Goal: Communication & Community: Answer question/provide support

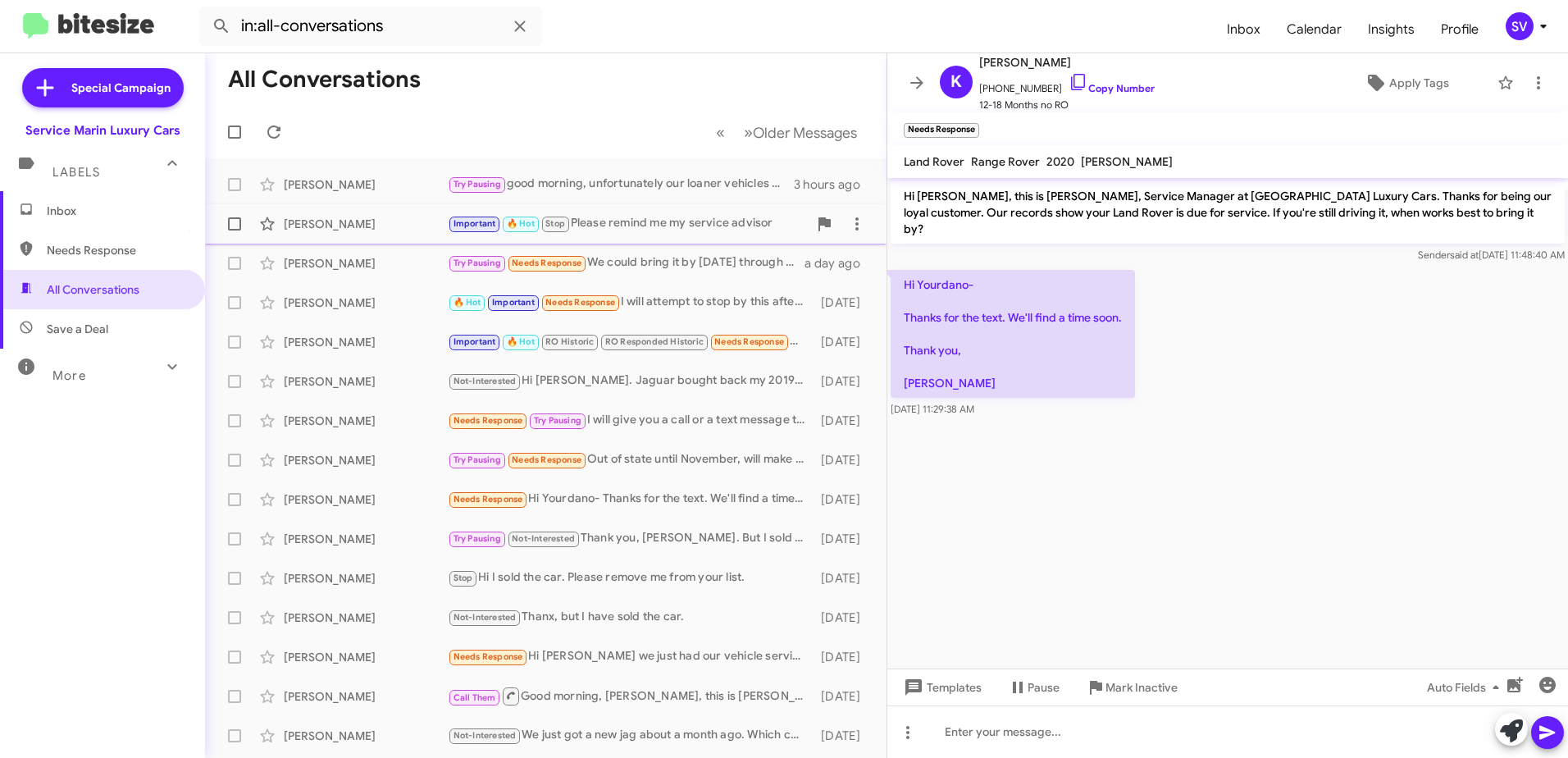
click at [375, 231] on div "[PERSON_NAME]" at bounding box center [366, 223] width 164 height 16
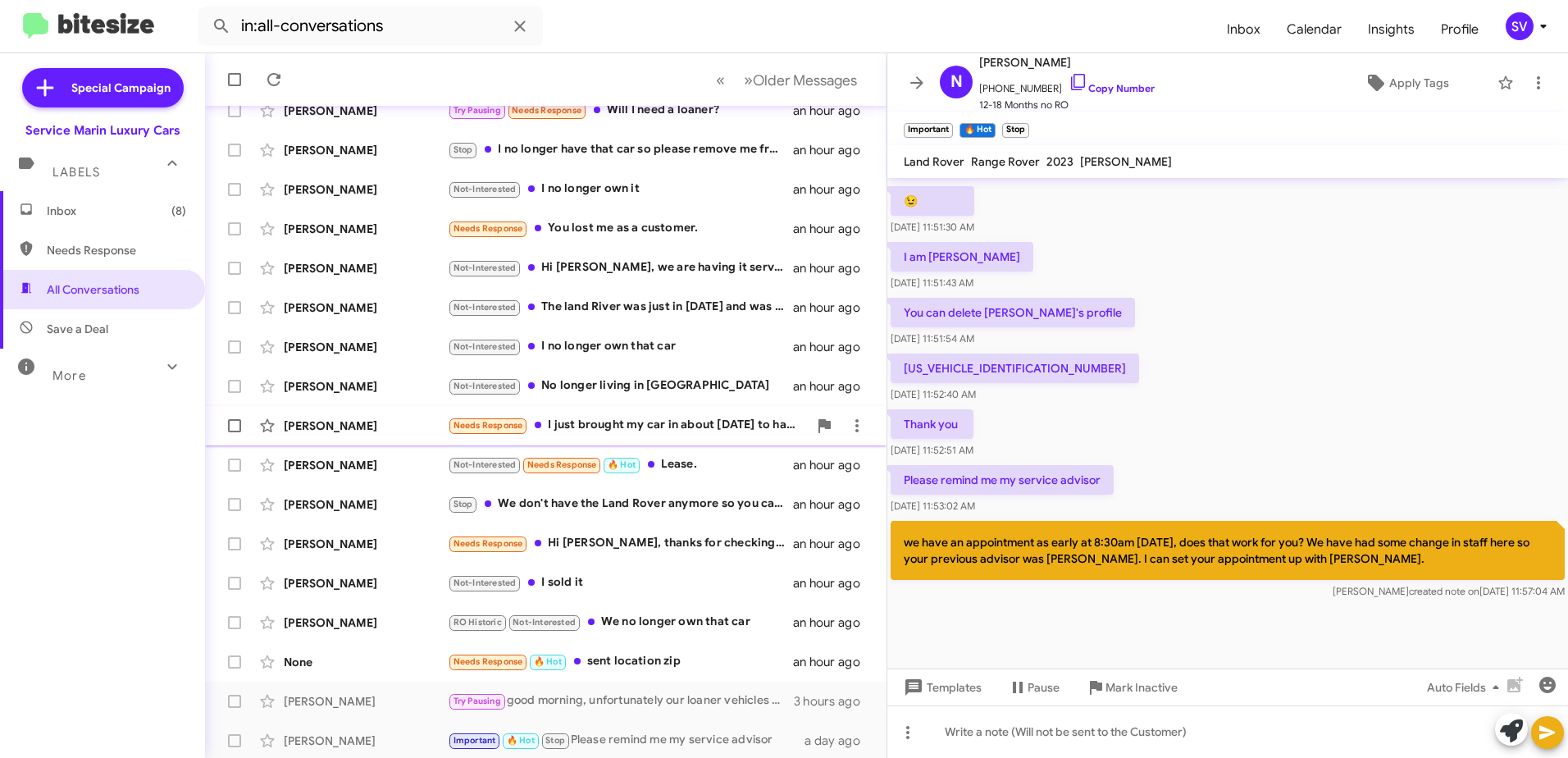
scroll to position [194, 0]
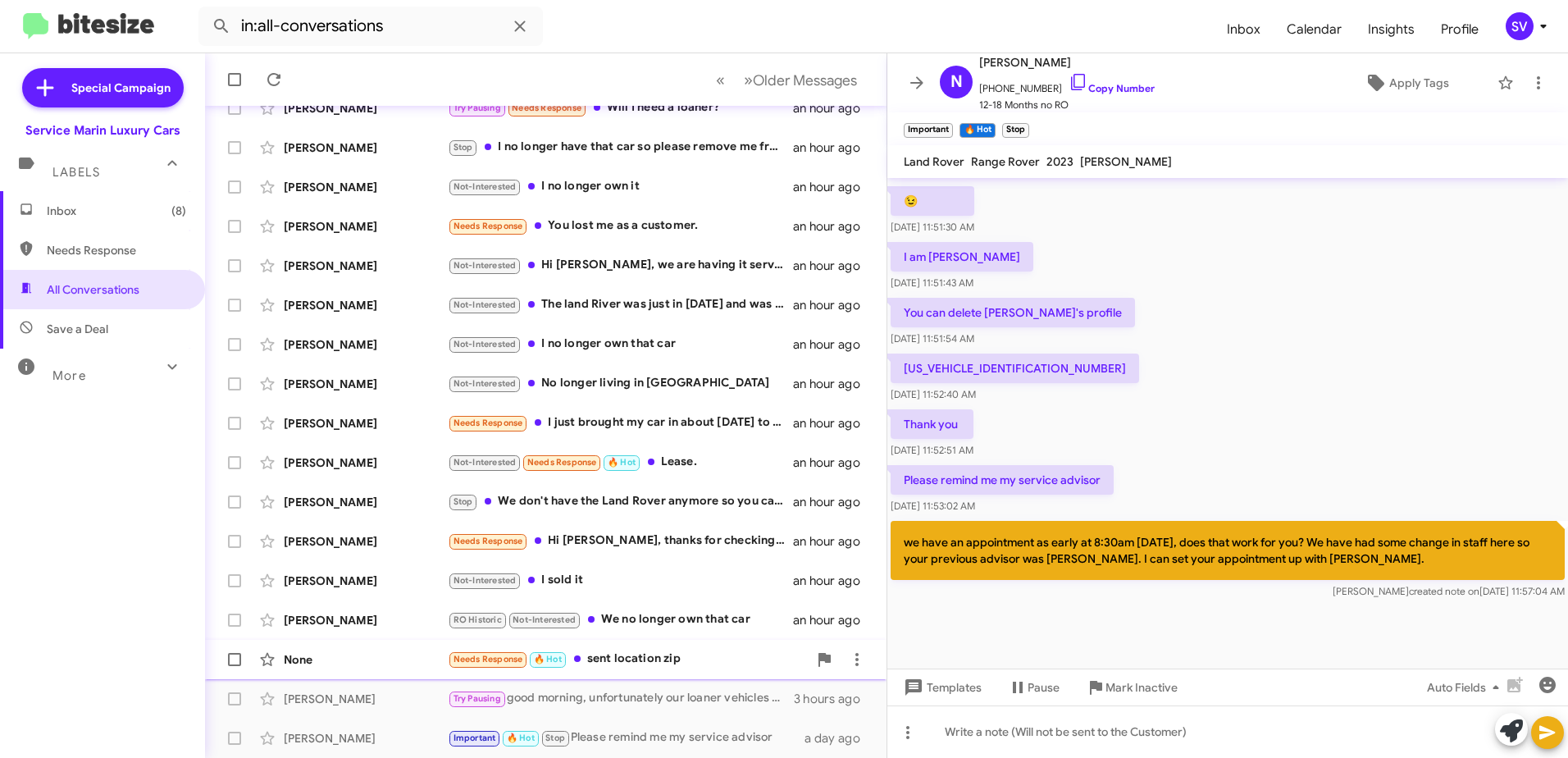
click at [612, 656] on div "Needs Response 🔥 Hot sent location zip" at bounding box center [628, 659] width 360 height 19
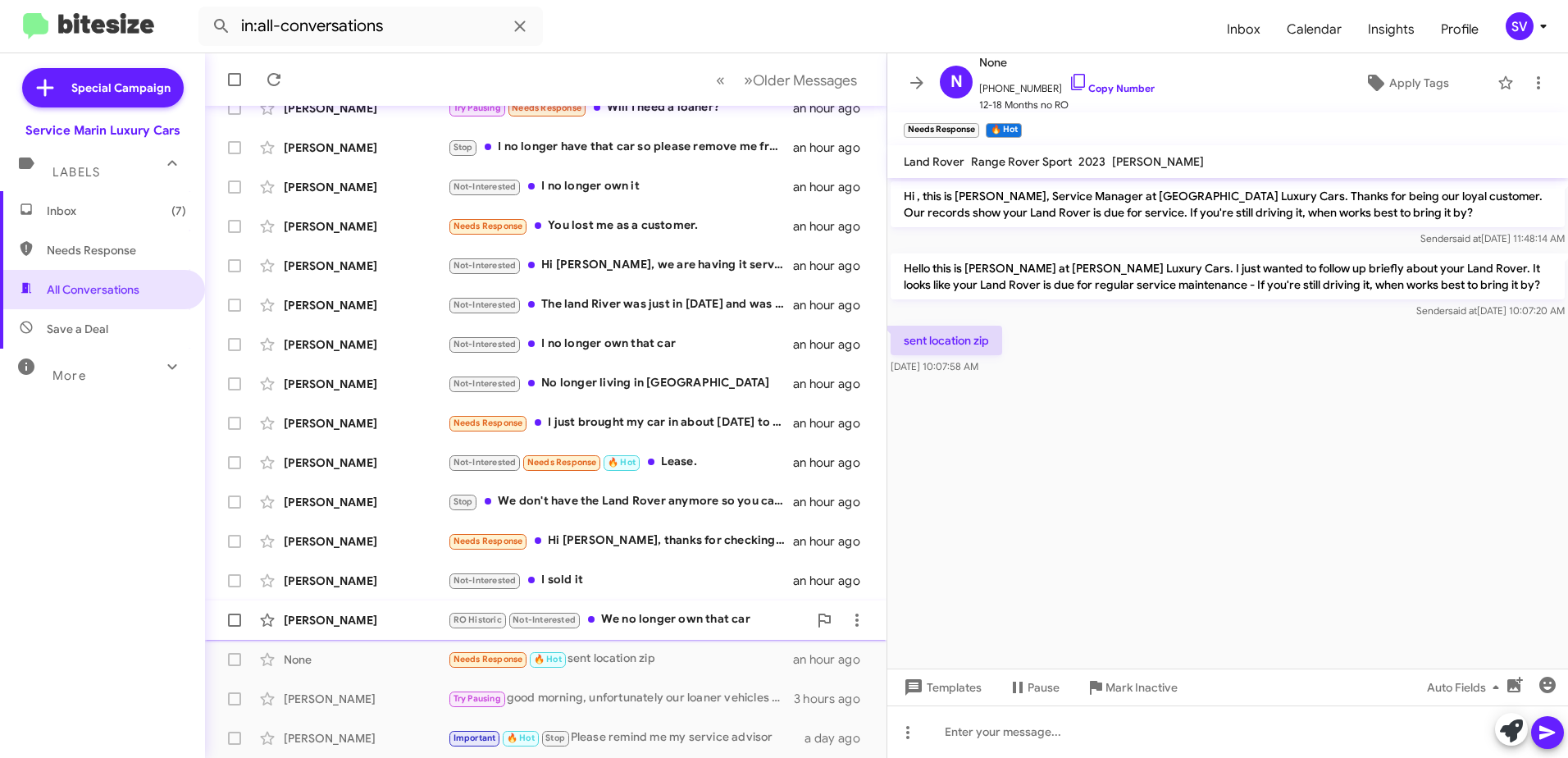
click at [650, 618] on div "RO Historic Not-Interested We no longer own that car" at bounding box center [628, 619] width 360 height 19
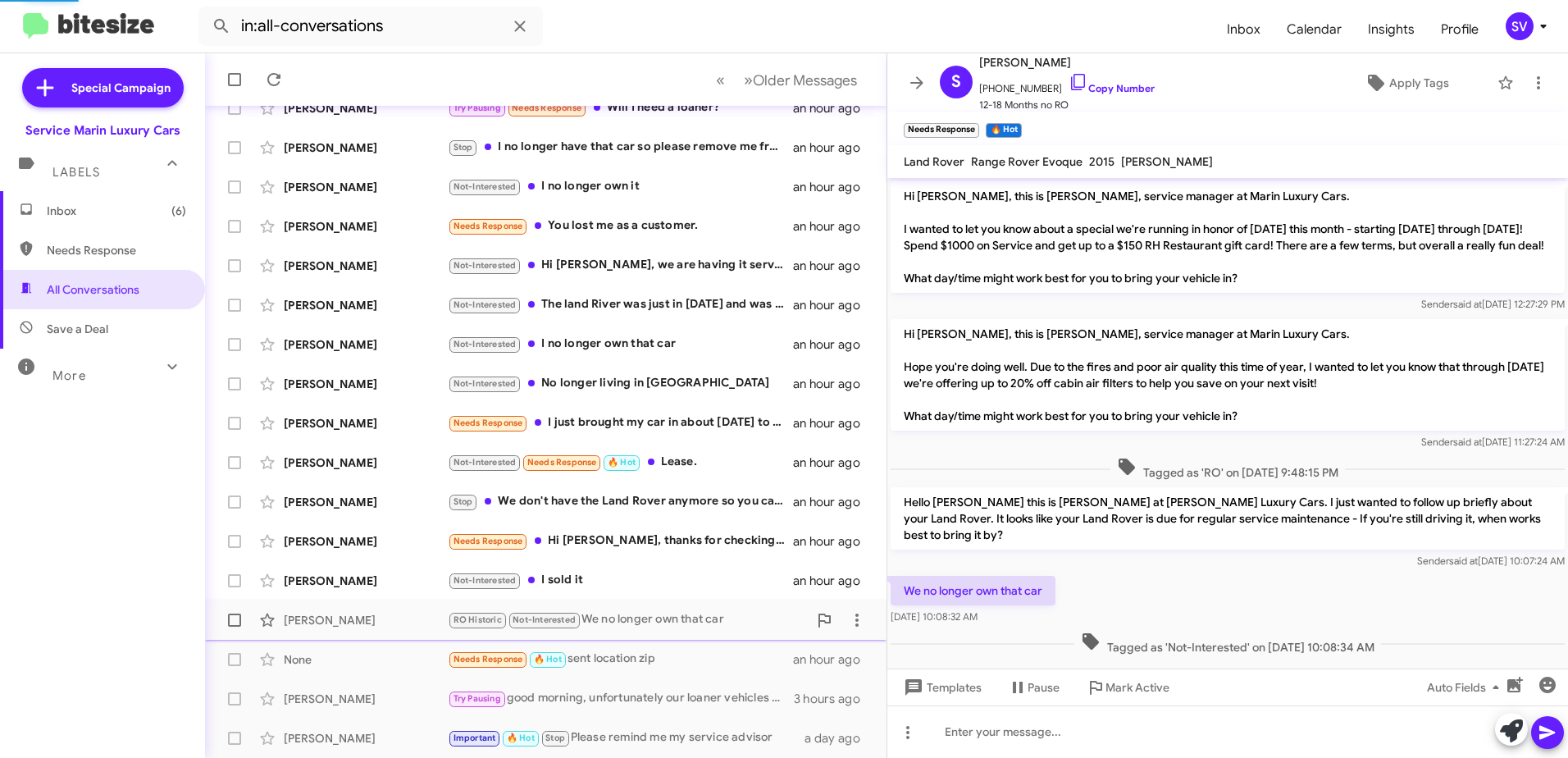
scroll to position [14, 0]
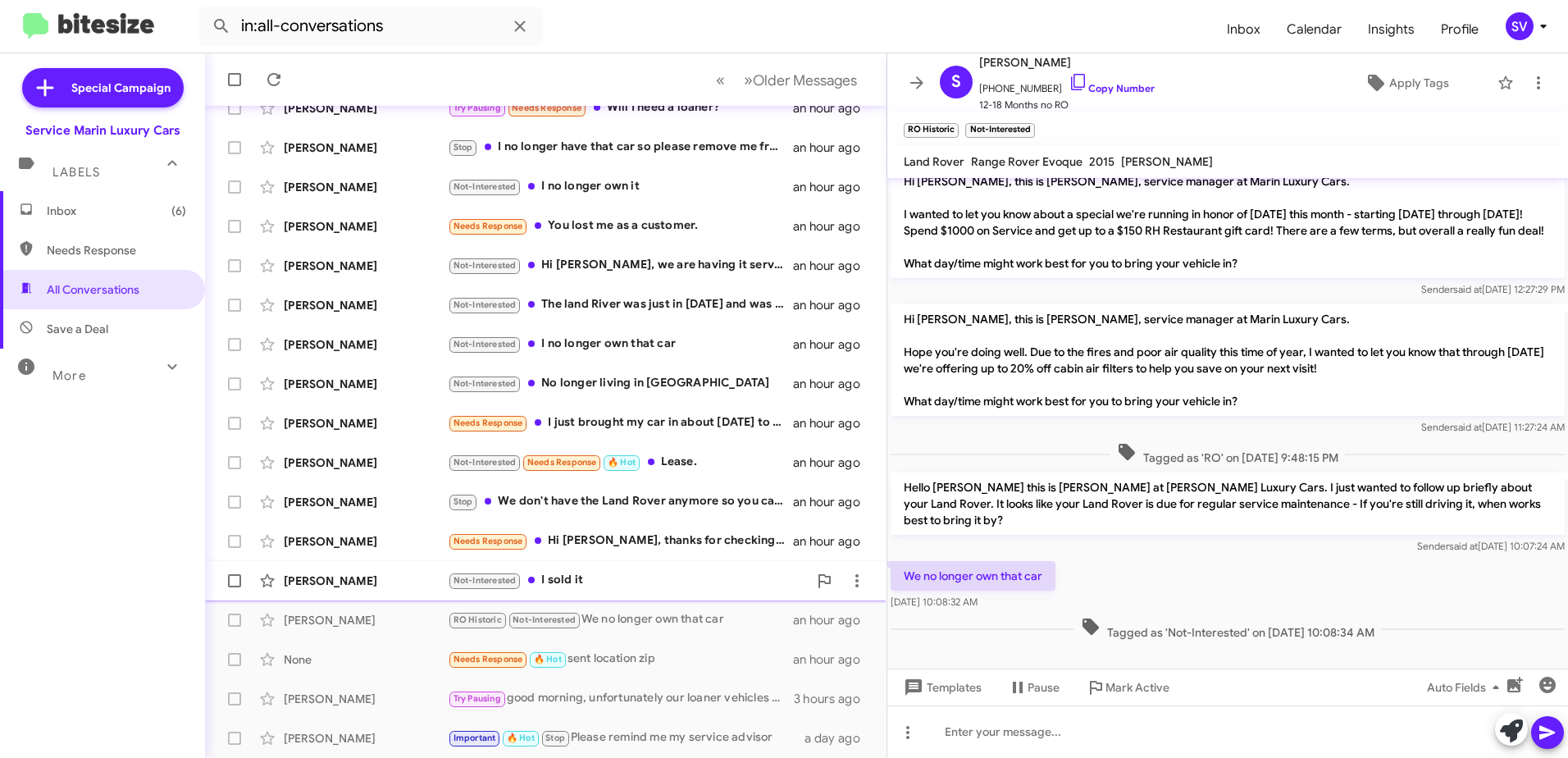
click at [638, 577] on div "Not-Interested I sold it" at bounding box center [628, 580] width 360 height 19
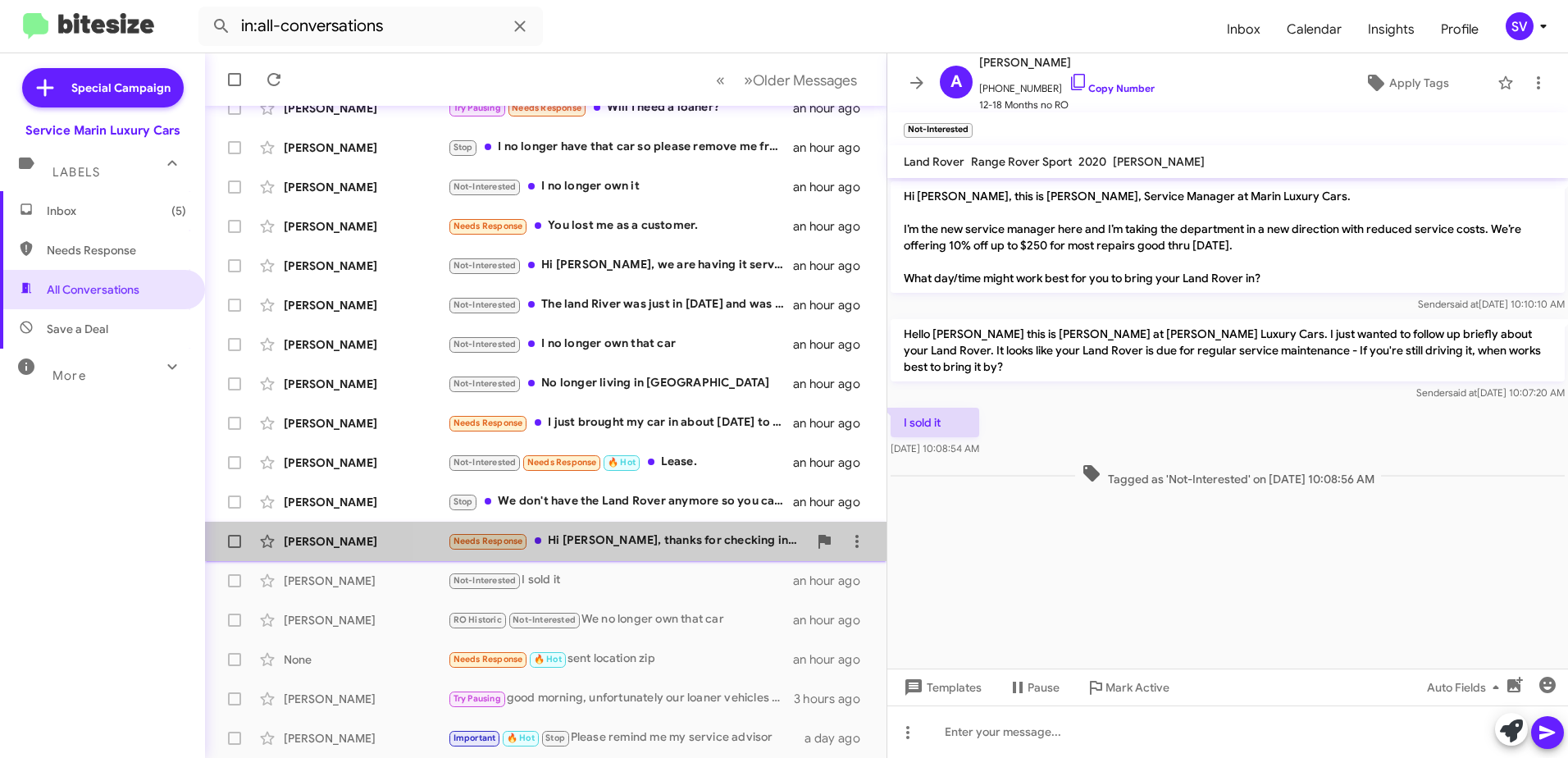
click at [656, 537] on div "Needs Response Hi [PERSON_NAME], thanks for checking in, the service reminder i…" at bounding box center [628, 541] width 360 height 19
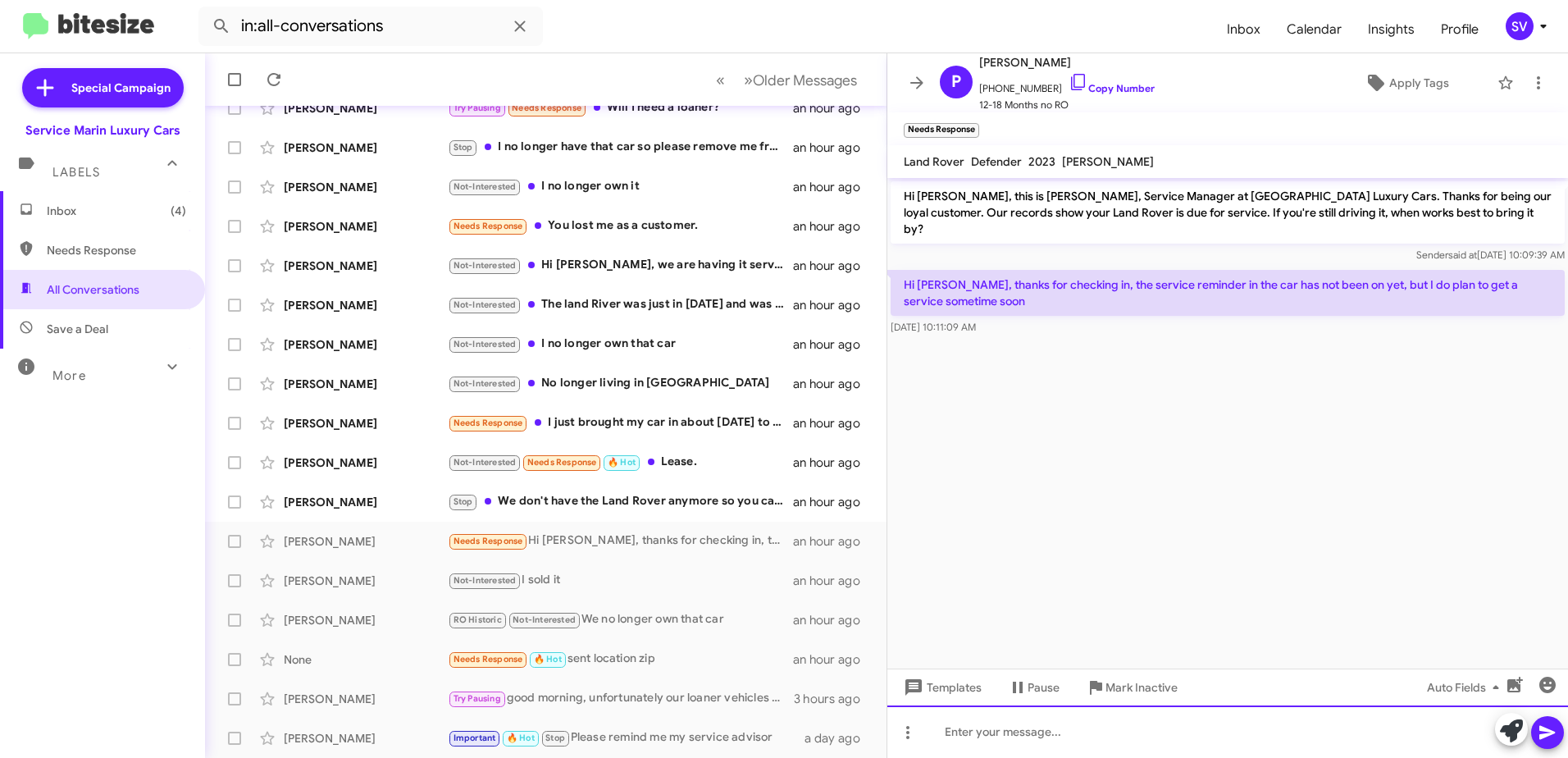
click at [994, 729] on div at bounding box center [1228, 732] width 681 height 52
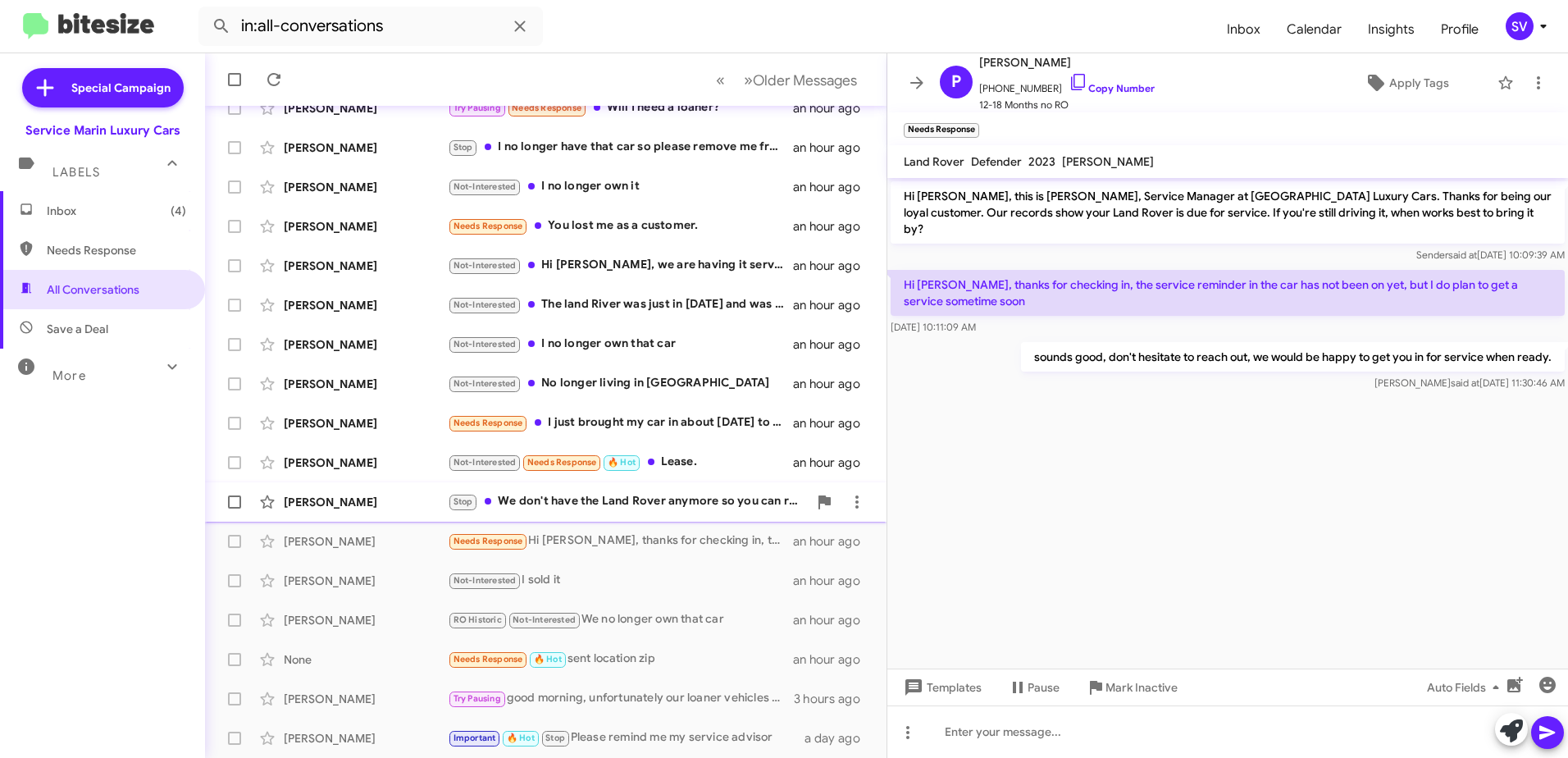
click at [605, 500] on div "Stop We don't have the Land Rover anymore so you can remove or archive it from …" at bounding box center [628, 501] width 360 height 19
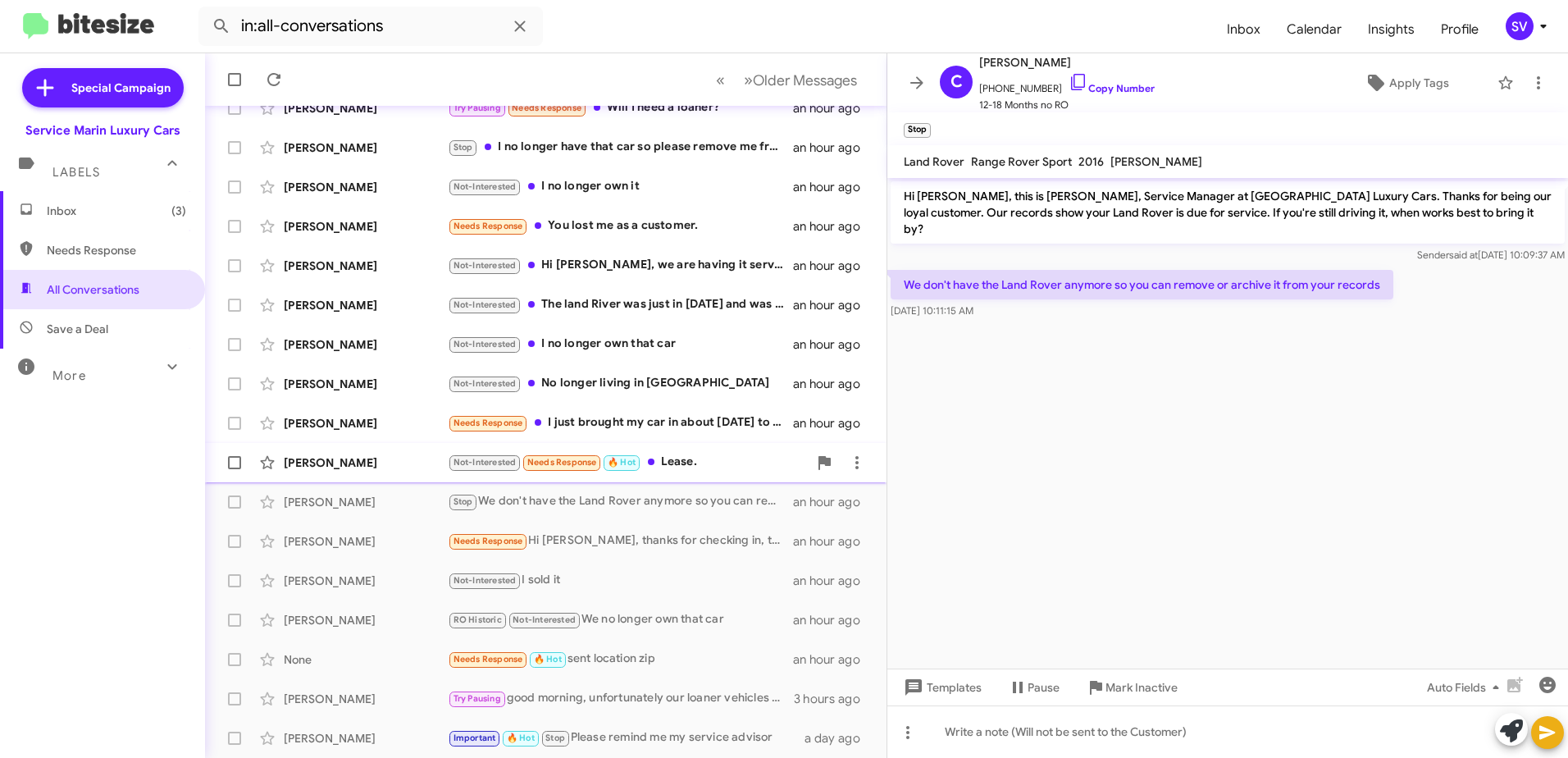
click at [716, 460] on div "Not-Interested Needs Response 🔥 Hot Lease." at bounding box center [628, 462] width 360 height 19
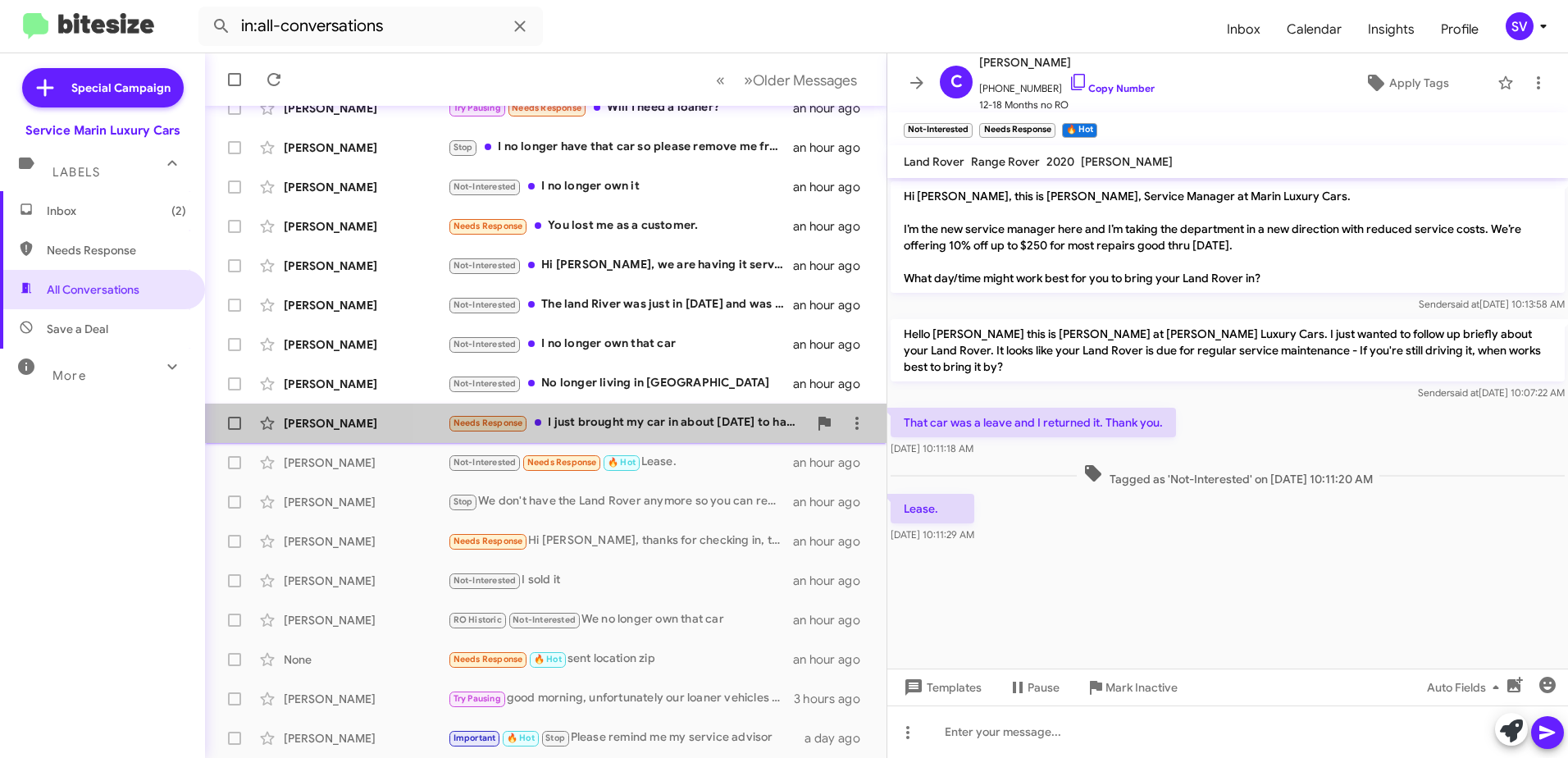
click at [690, 426] on div "Needs Response I just brought my car in about [DATE] to have the service and th…" at bounding box center [628, 423] width 360 height 19
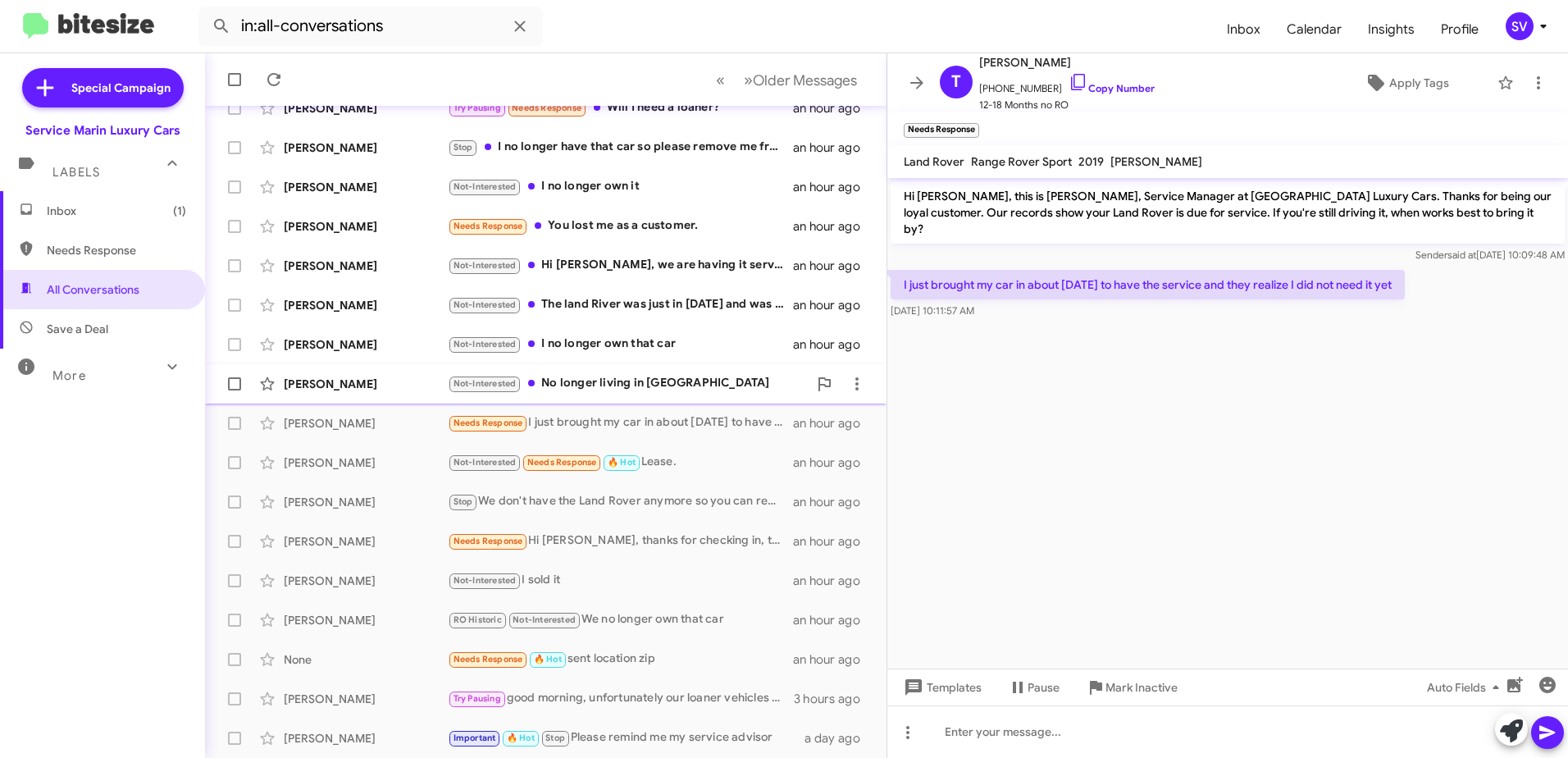
click at [628, 390] on div "Not-Interested No longer living in [GEOGRAPHIC_DATA]" at bounding box center [628, 384] width 360 height 19
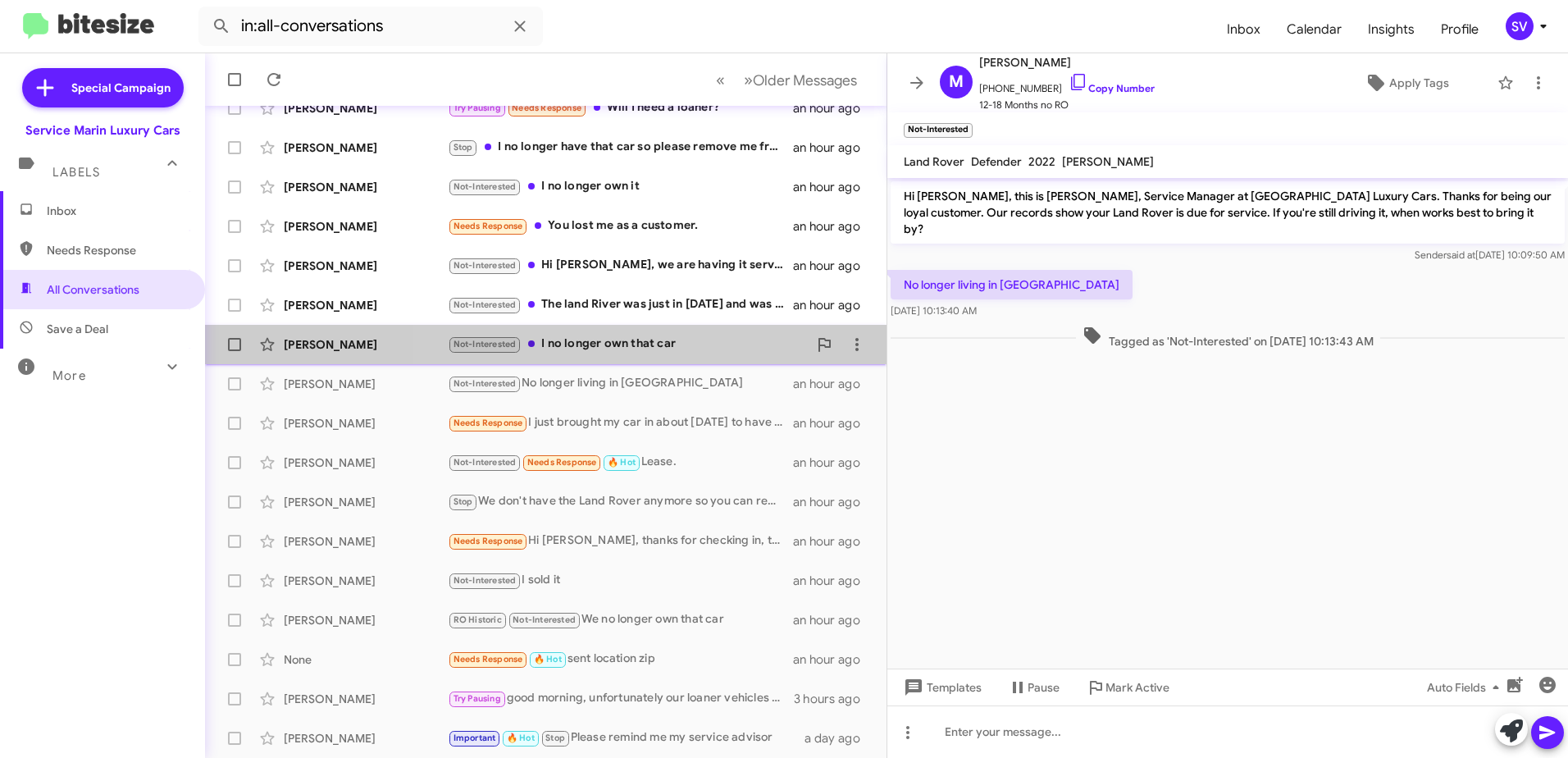
click at [640, 343] on div "Not-Interested I no longer own that car" at bounding box center [628, 344] width 360 height 19
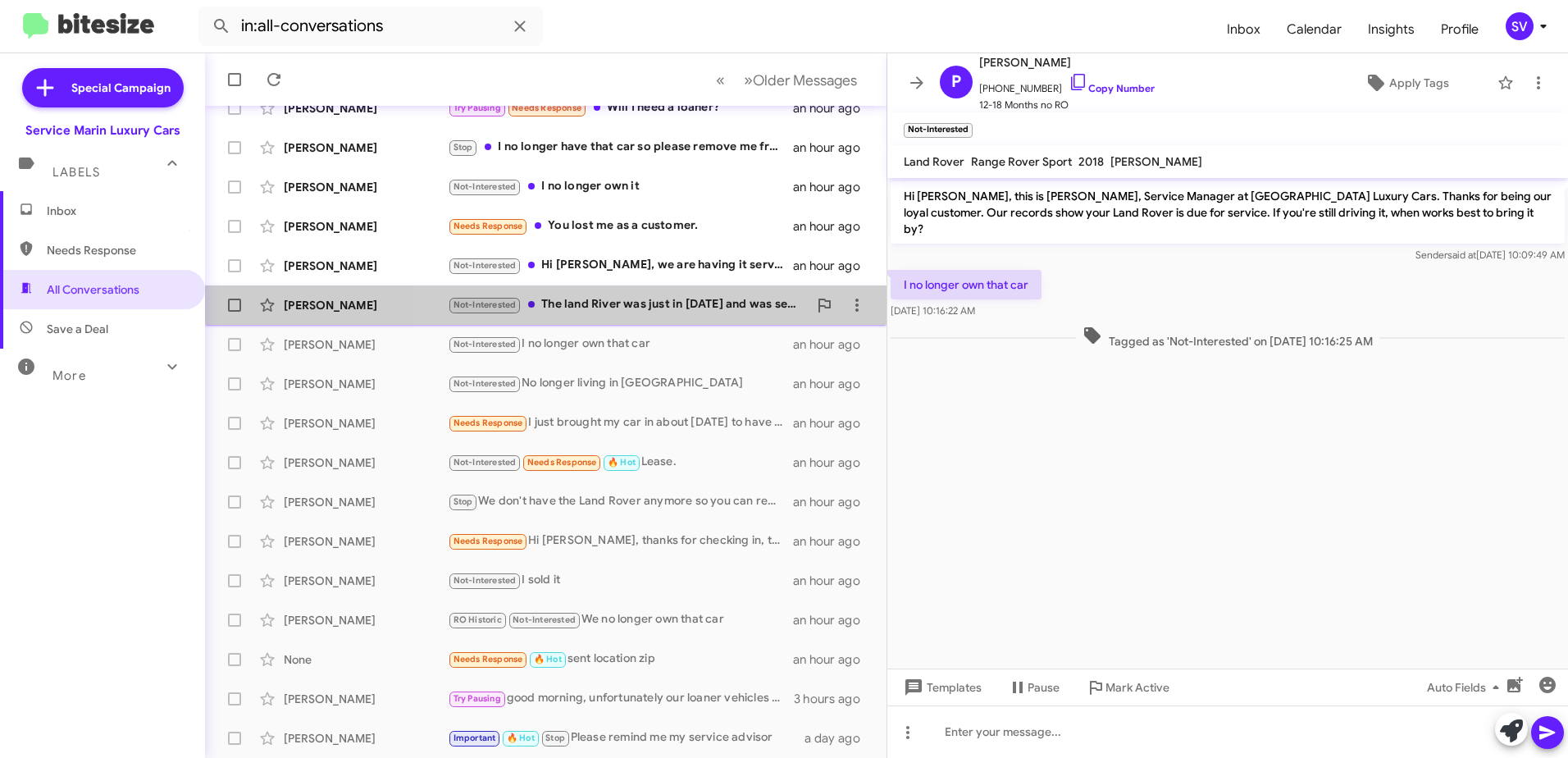
click at [650, 312] on div "Not-Interested The land River was just in [DATE] and was serviced." at bounding box center [628, 304] width 360 height 19
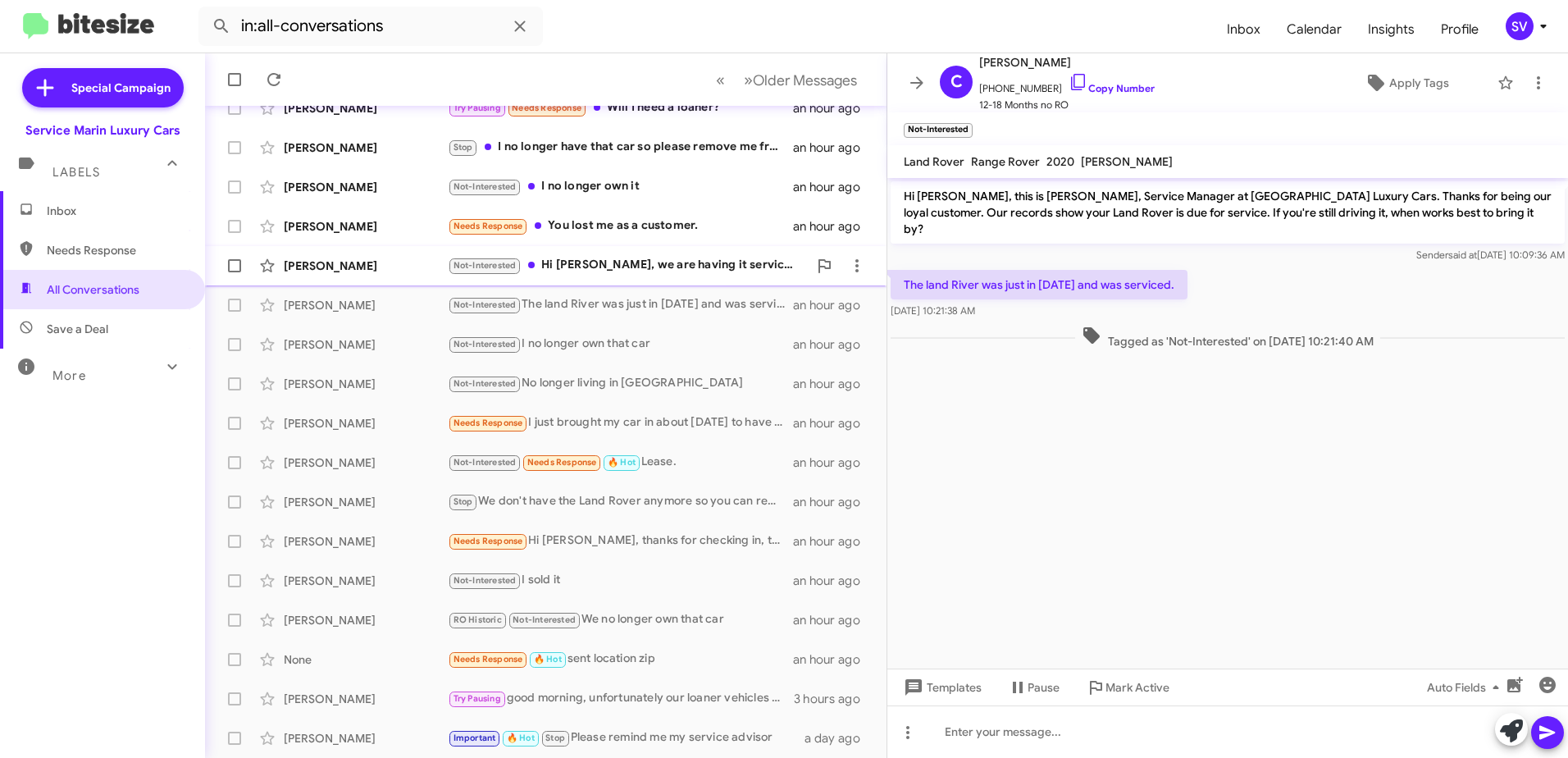
click at [648, 269] on div "Not-Interested Hi [PERSON_NAME], we are having it serviced by a local shop that…" at bounding box center [628, 265] width 360 height 19
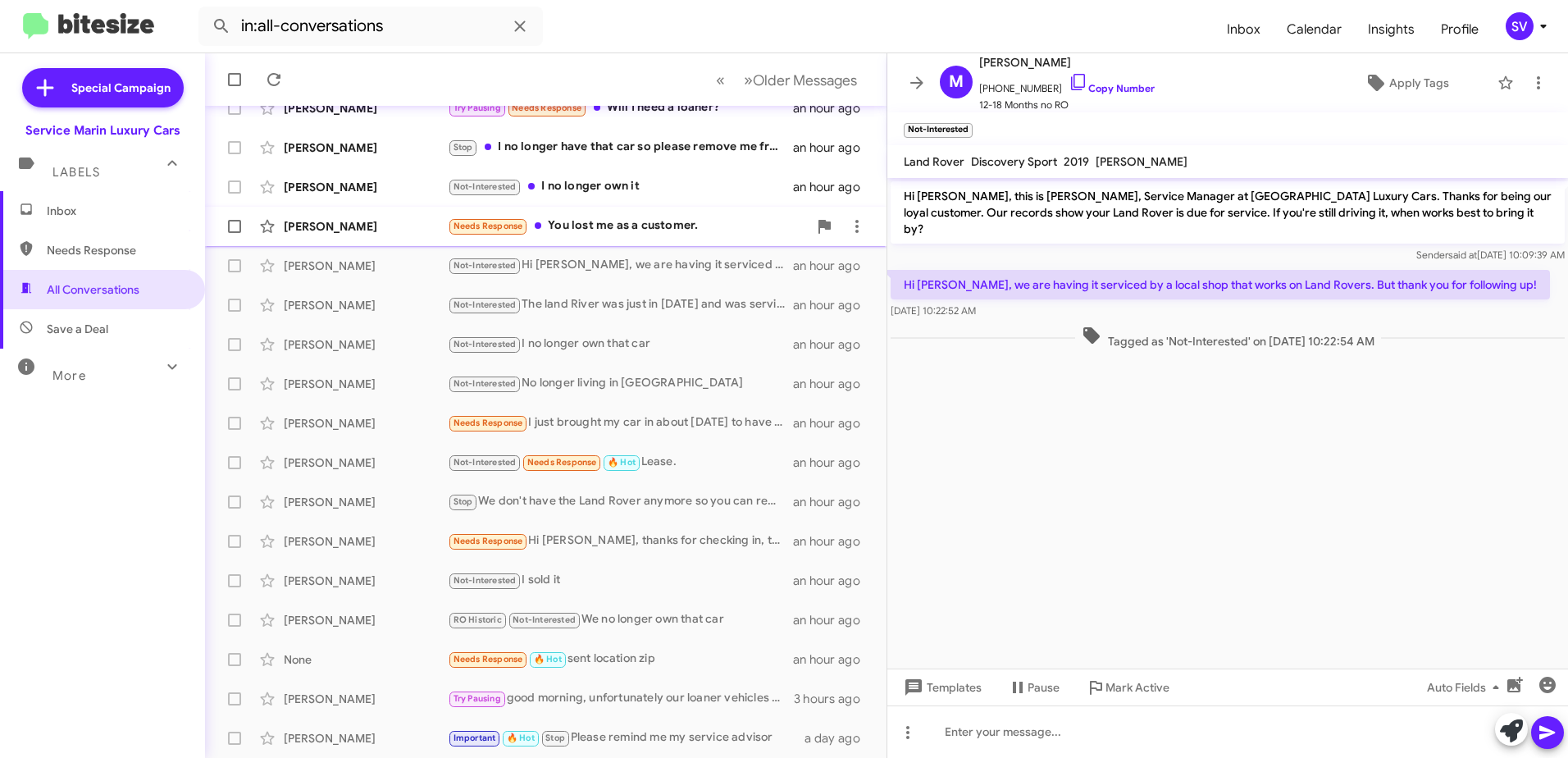
click at [633, 227] on div "Needs Response You lost me as a customer." at bounding box center [628, 226] width 360 height 19
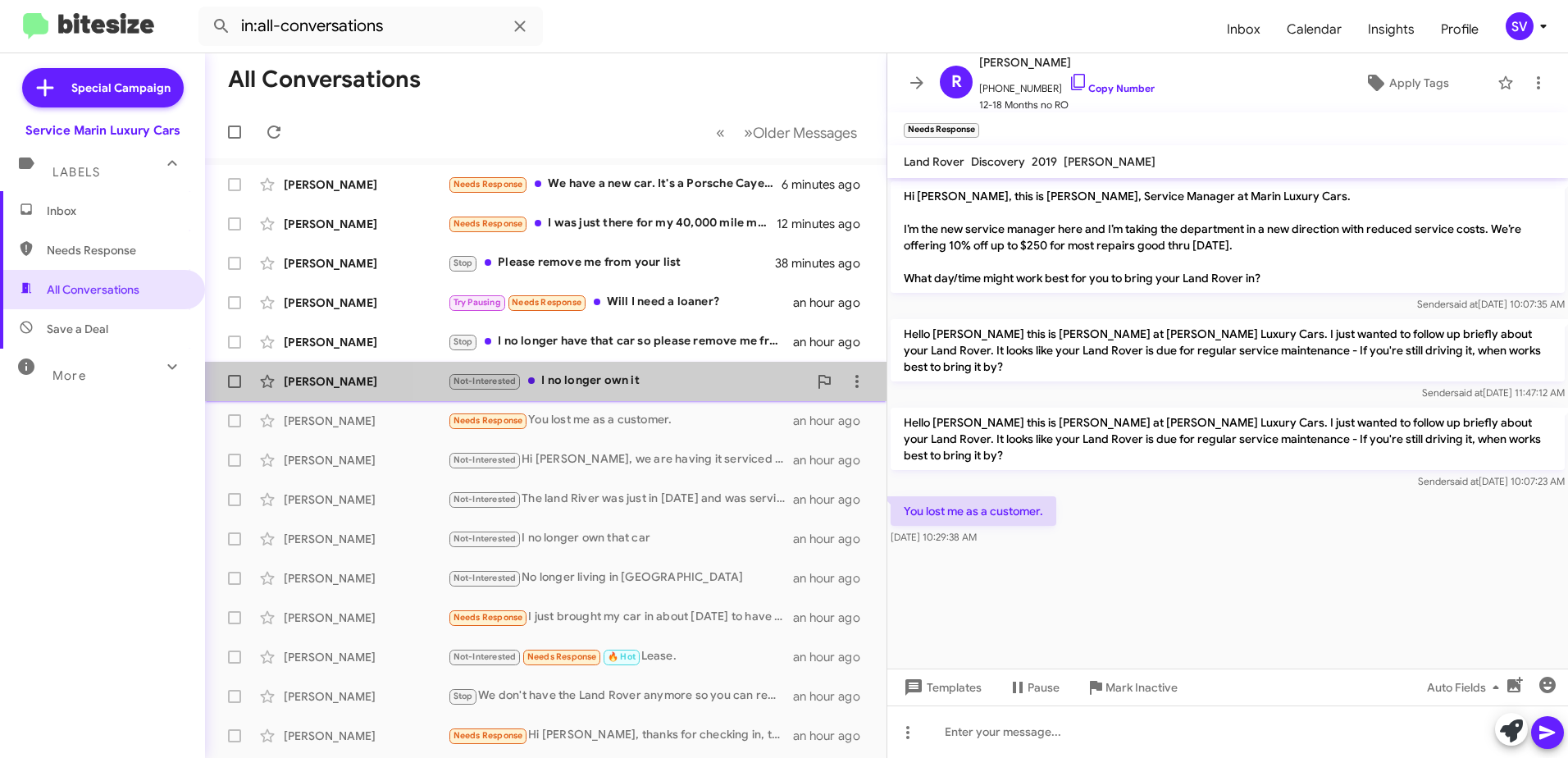
click at [670, 378] on div "Not-Interested I no longer own it" at bounding box center [628, 381] width 360 height 19
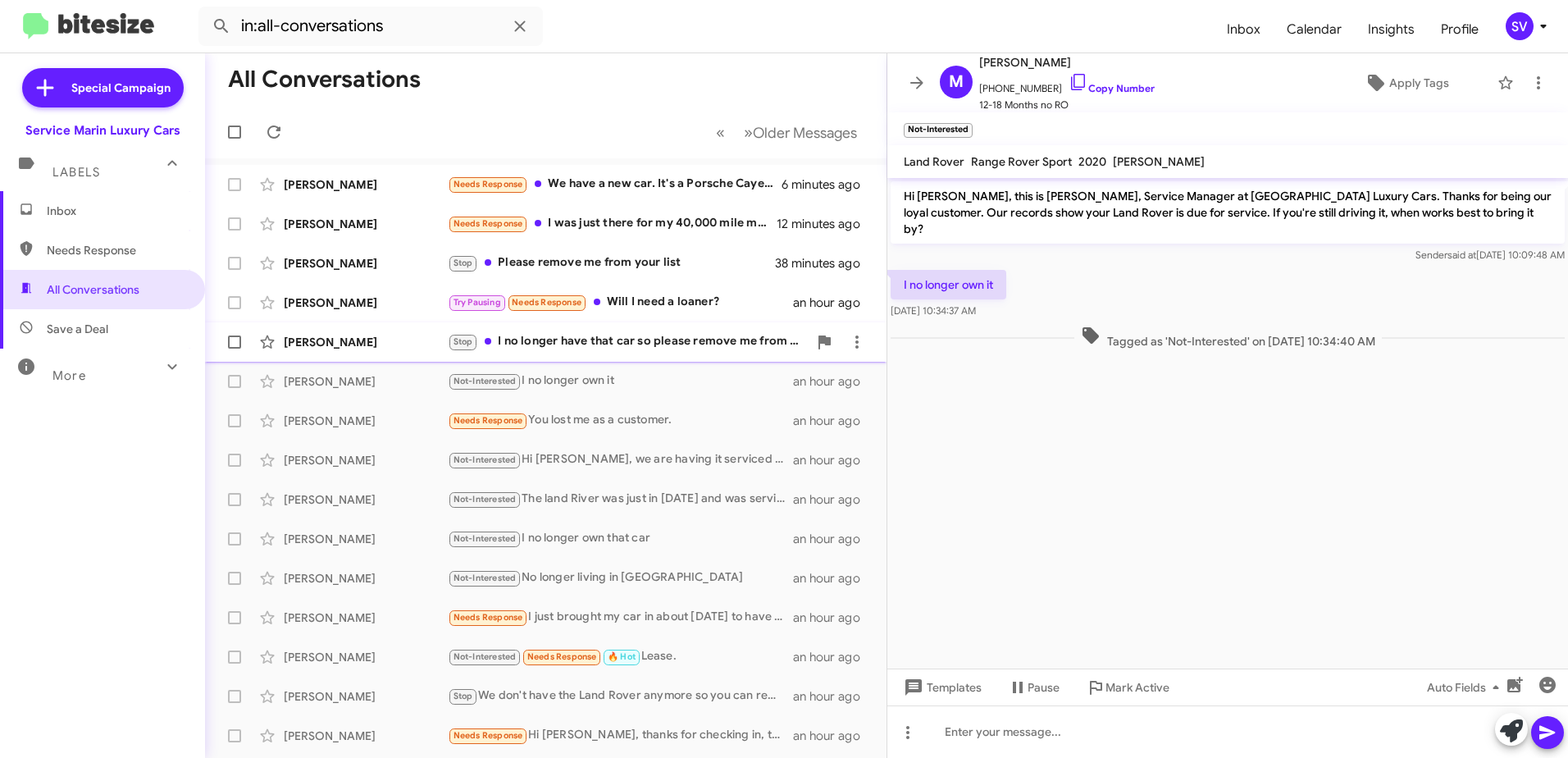
click at [678, 345] on div "Stop I no longer have that car so please remove me from your list thank you" at bounding box center [628, 341] width 360 height 19
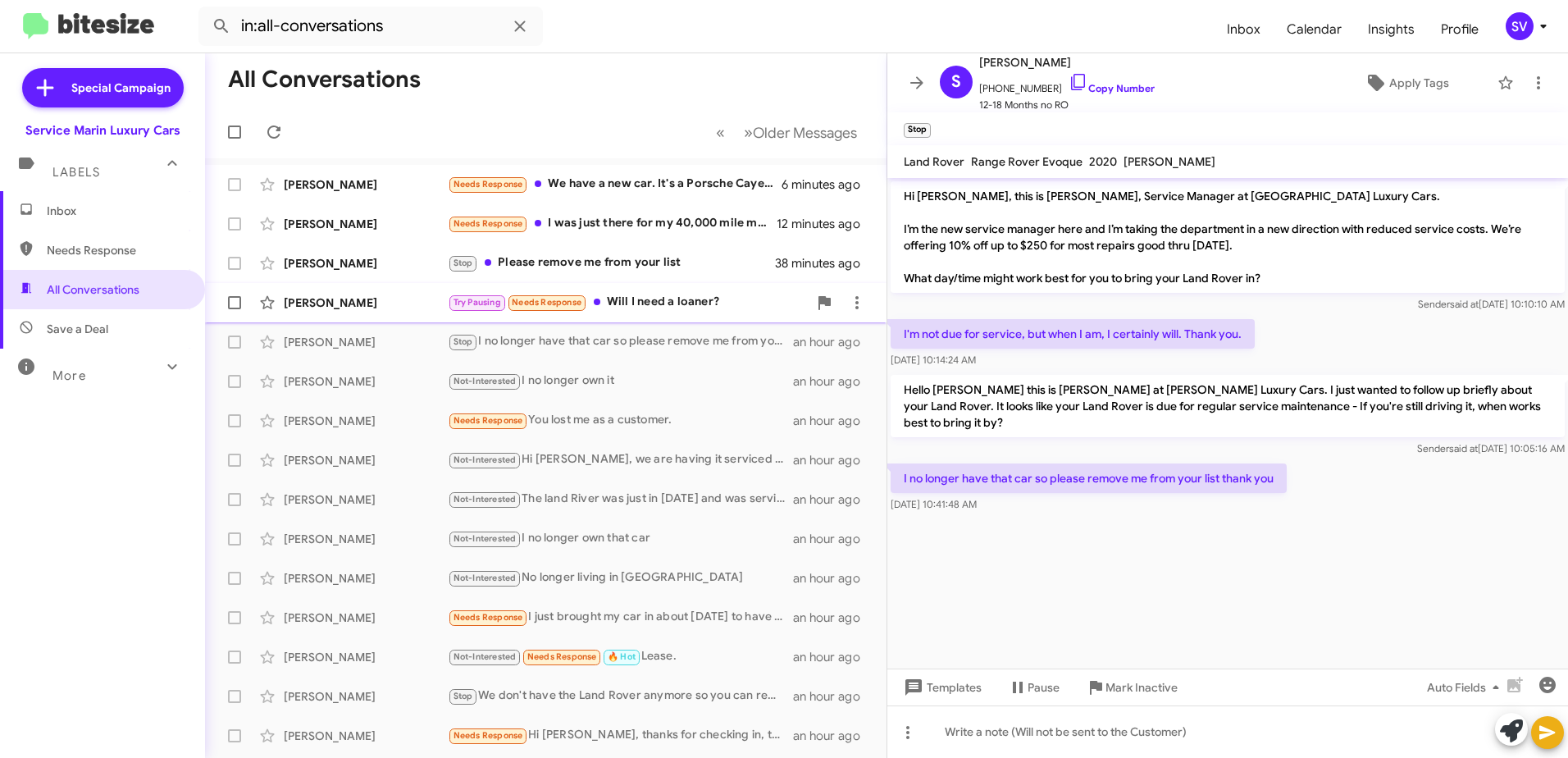
click at [696, 310] on div "Try Pausing Needs Response Will I need a loaner?" at bounding box center [628, 302] width 360 height 19
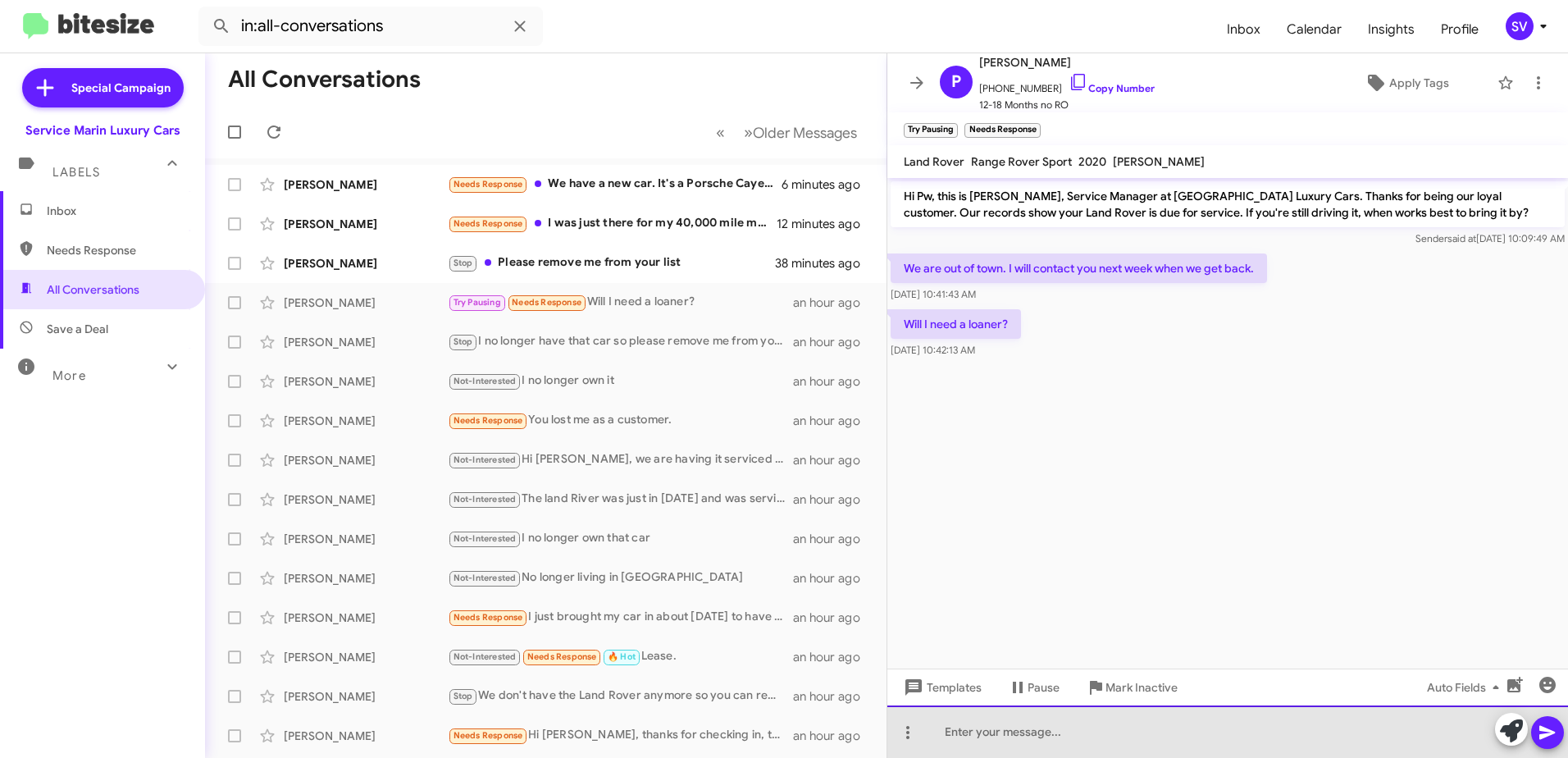
click at [1073, 733] on div at bounding box center [1228, 732] width 681 height 52
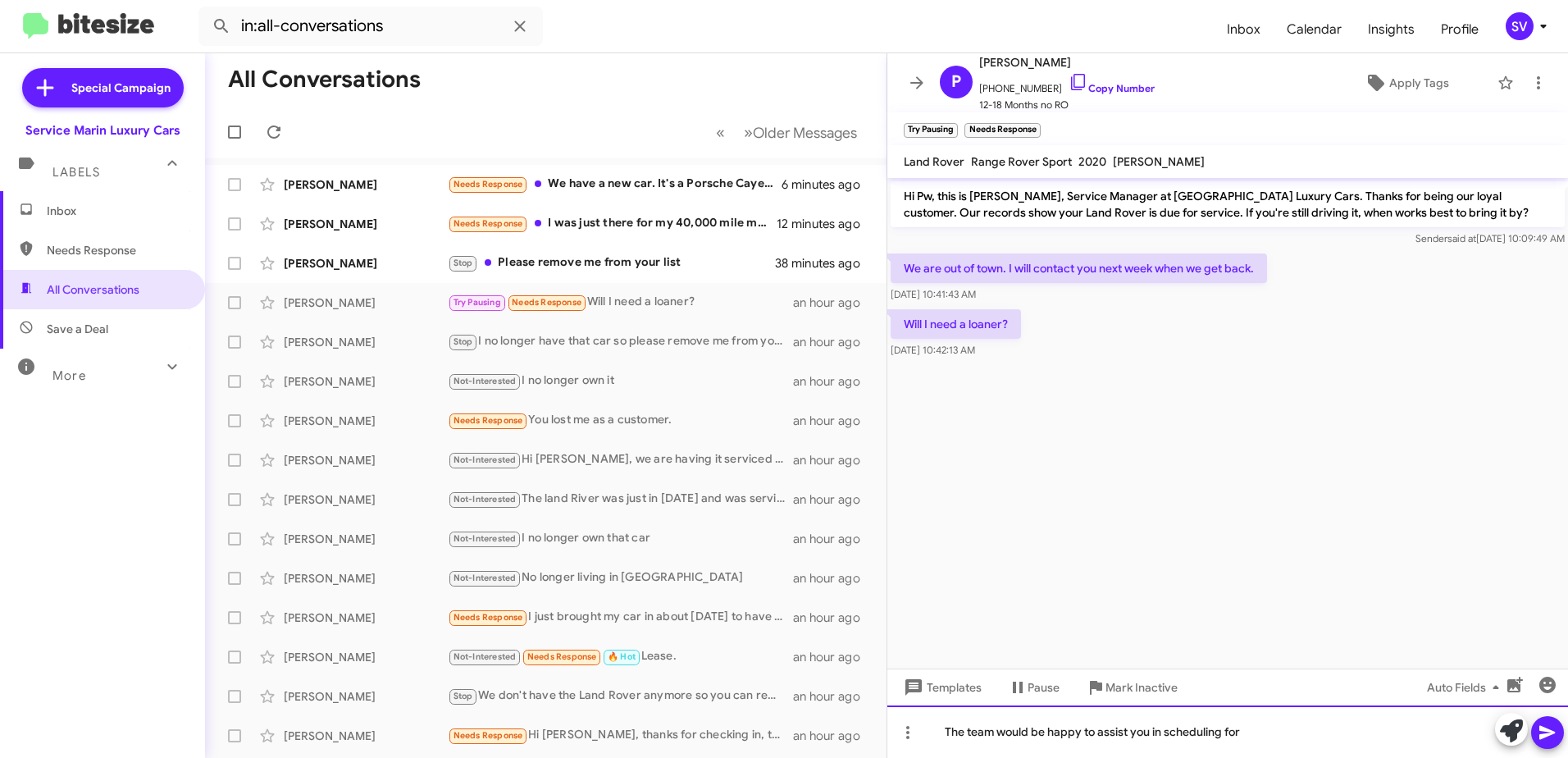
click at [1263, 729] on div "The team would be happy to assist you in scheduling for" at bounding box center [1228, 732] width 681 height 52
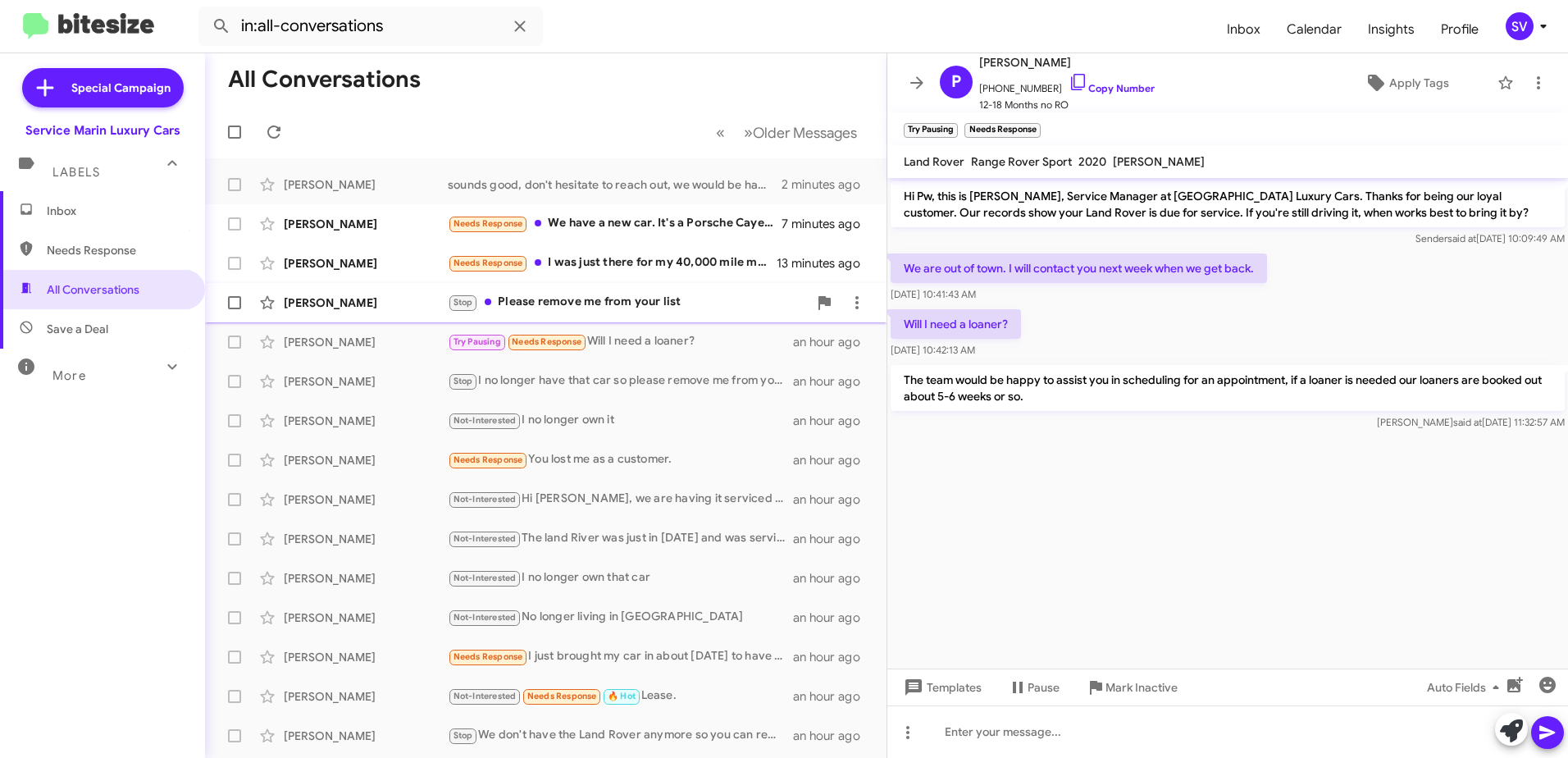
click at [569, 300] on div "Stop Please remove me from your list" at bounding box center [628, 302] width 360 height 19
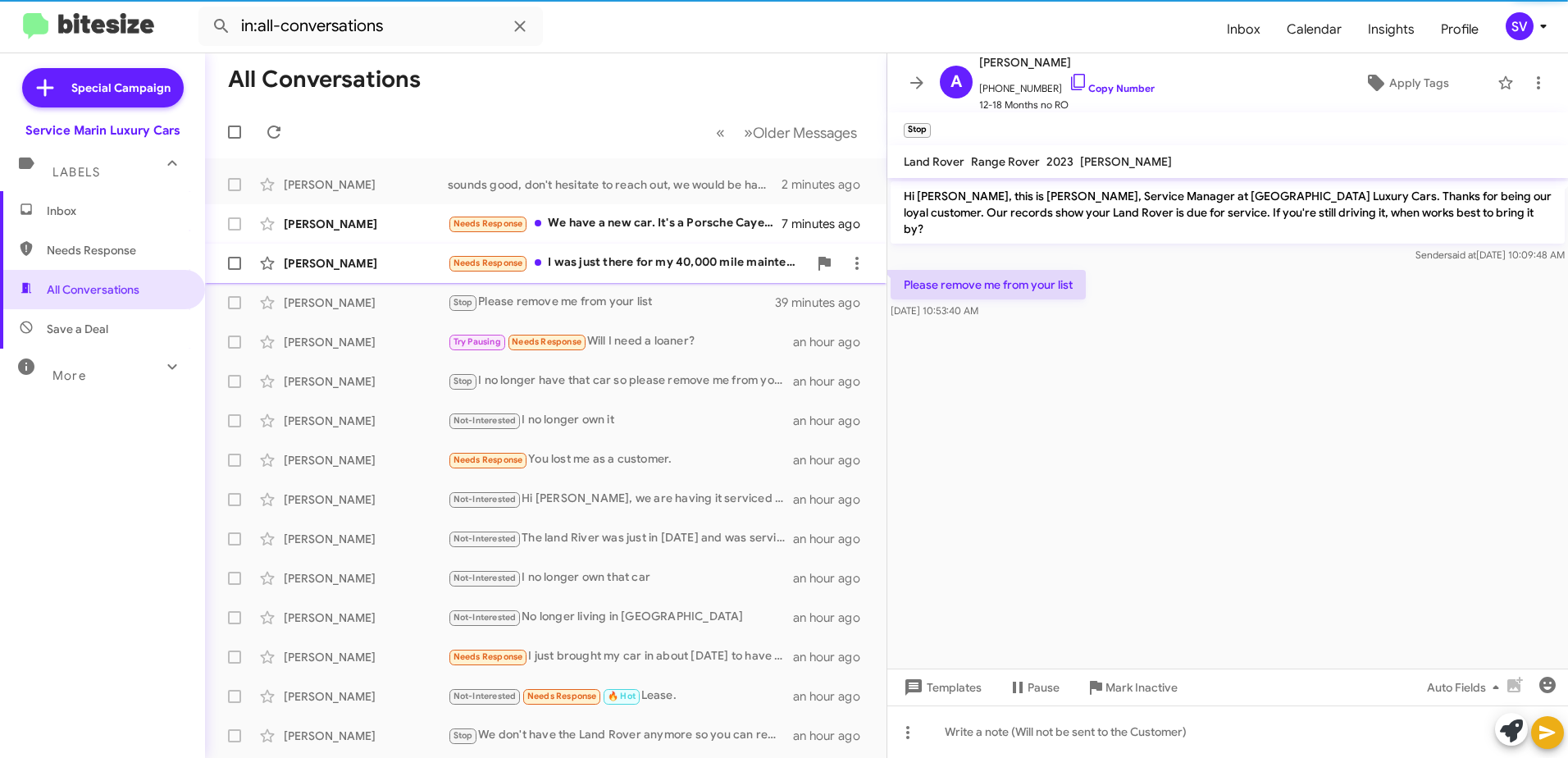
click at [580, 261] on div "Needs Response I was just there for my 40,000 mile maintenance a few weeks ago.…" at bounding box center [628, 263] width 360 height 19
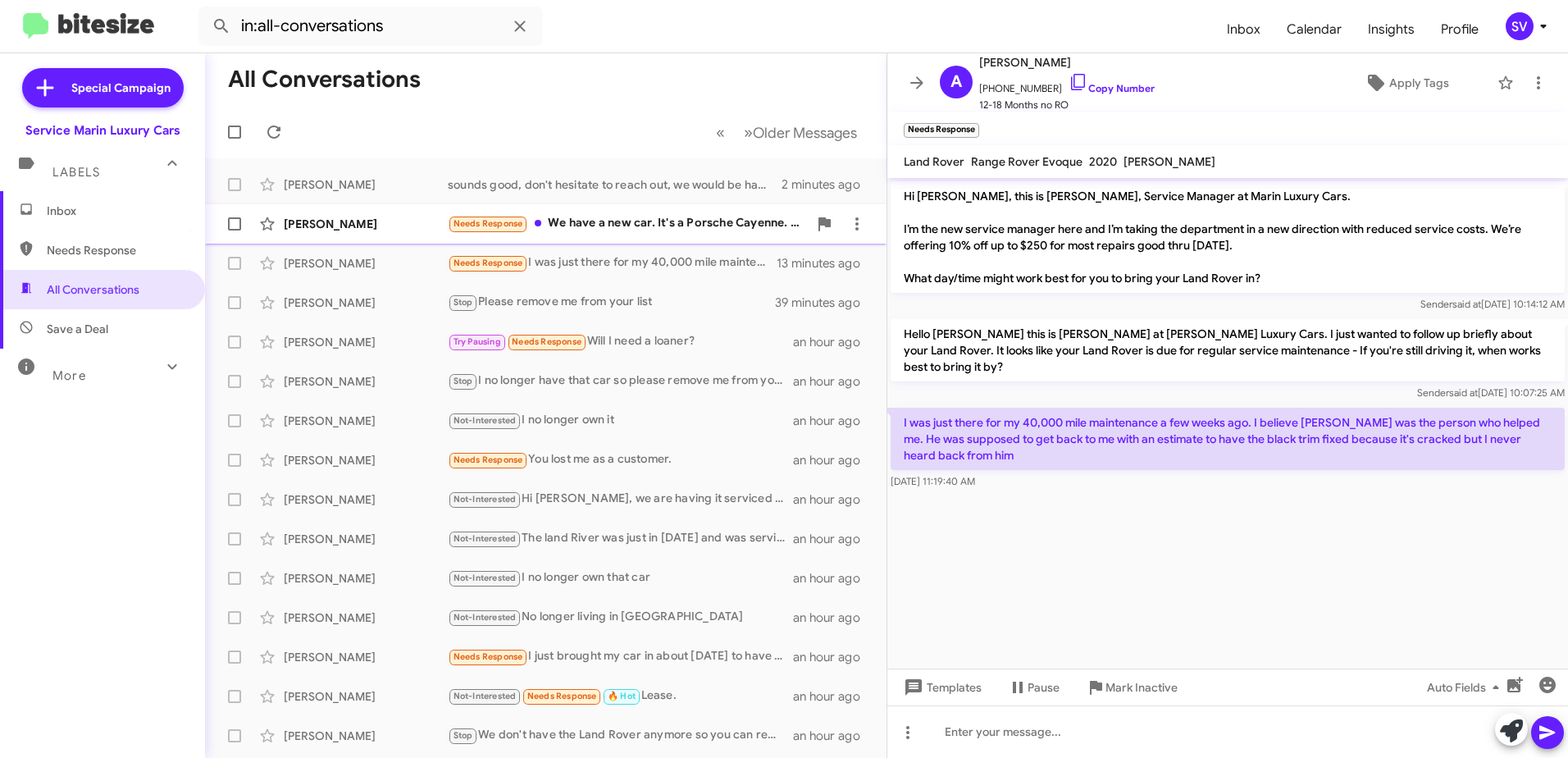
click at [589, 225] on div "Needs Response We have a new car. It's a Porsche Cayenne. But thanks anyway." at bounding box center [628, 223] width 360 height 19
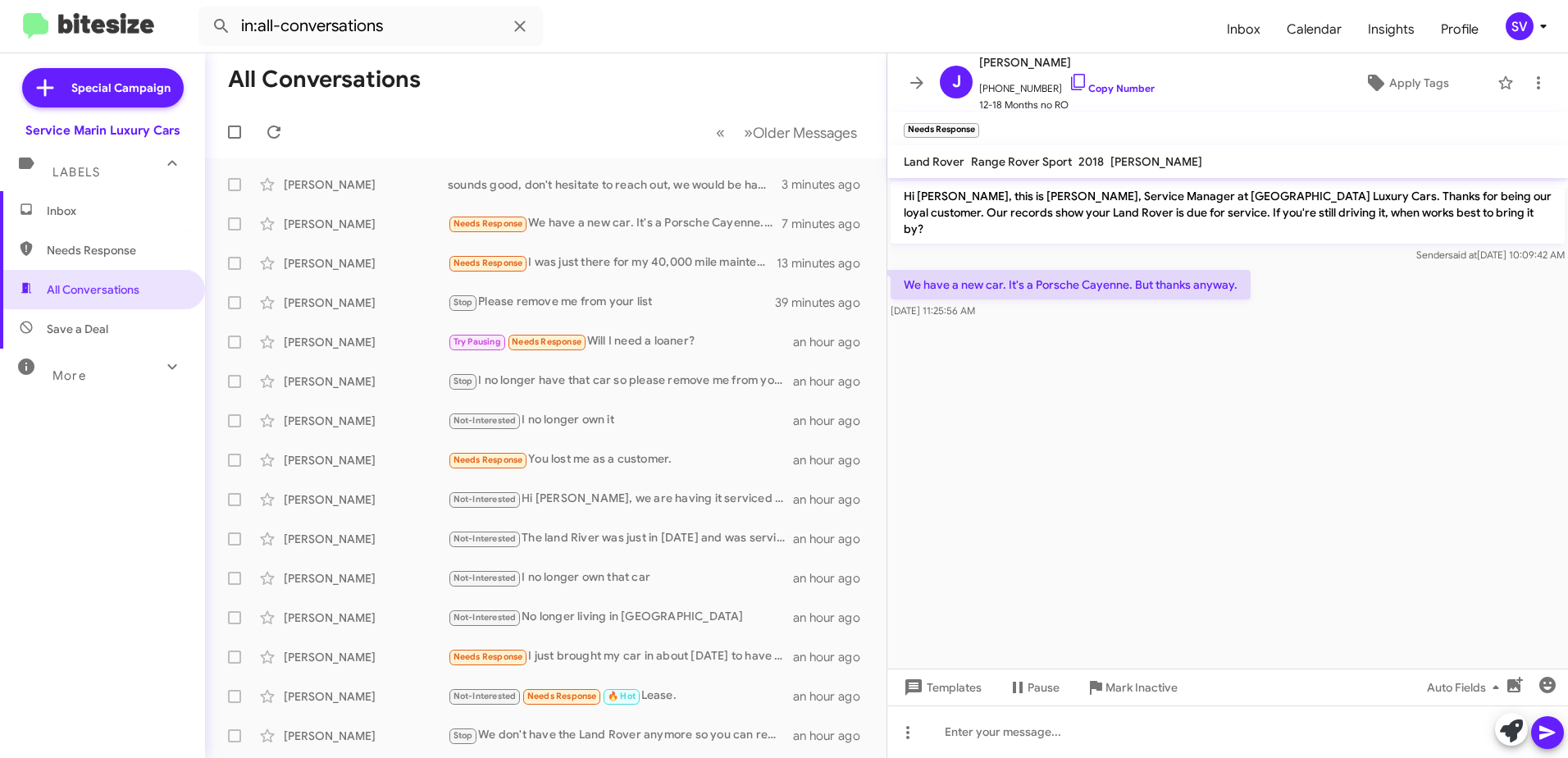
click at [66, 209] on span "Inbox" at bounding box center [116, 210] width 139 height 16
